Goal: Find specific page/section

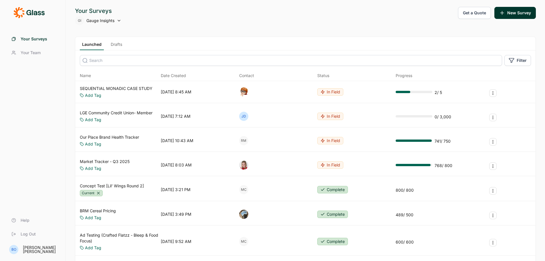
click at [116, 86] on link "SEQUENTIAL MONADIC CASE STUDY" at bounding box center [116, 89] width 73 height 6
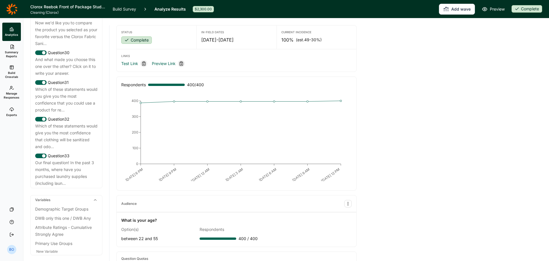
scroll to position [1243, 0]
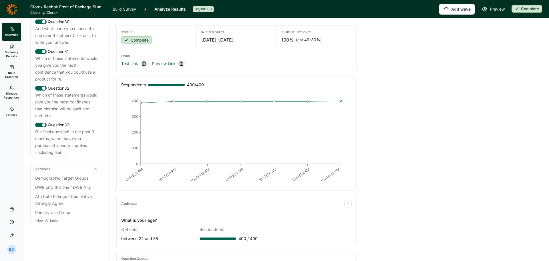
click at [14, 6] on icon at bounding box center [11, 8] width 11 height 11
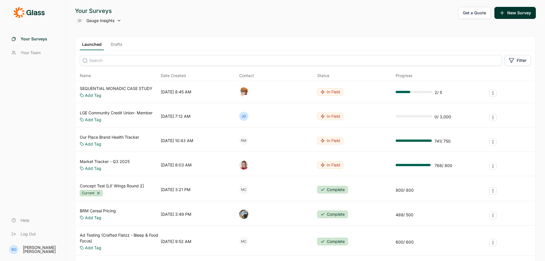
click at [133, 62] on input at bounding box center [291, 60] width 422 height 11
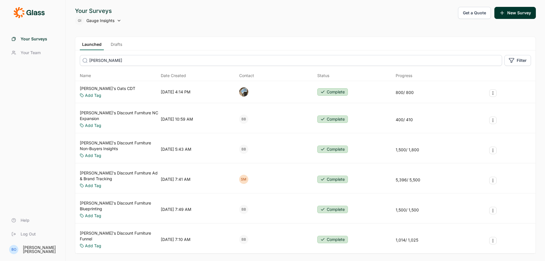
type input "bob"
click at [134, 170] on link "Bob's Discount Furniture Ad & Brand Tracking" at bounding box center [119, 175] width 79 height 11
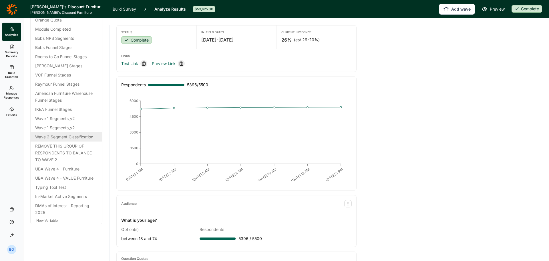
scroll to position [2168, 0]
click at [73, 200] on div "In-Market Active Segments" at bounding box center [66, 196] width 62 height 7
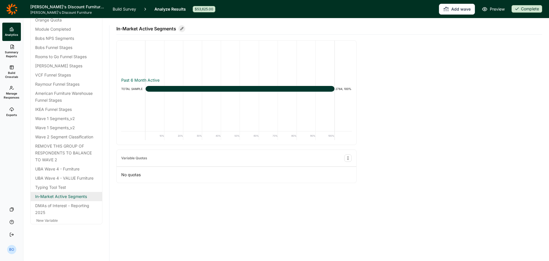
click at [62, 200] on div "In-Market Active Segments" at bounding box center [66, 196] width 62 height 7
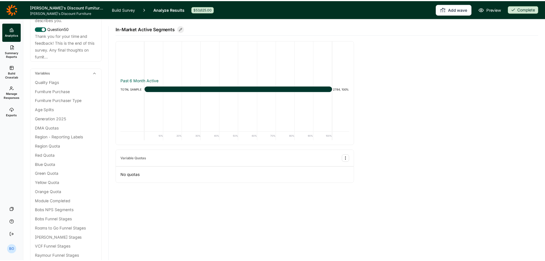
scroll to position [1910, 0]
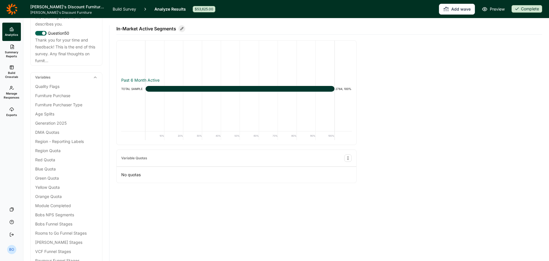
click at [15, 12] on icon at bounding box center [11, 8] width 11 height 11
